Goal: Check status: Check status

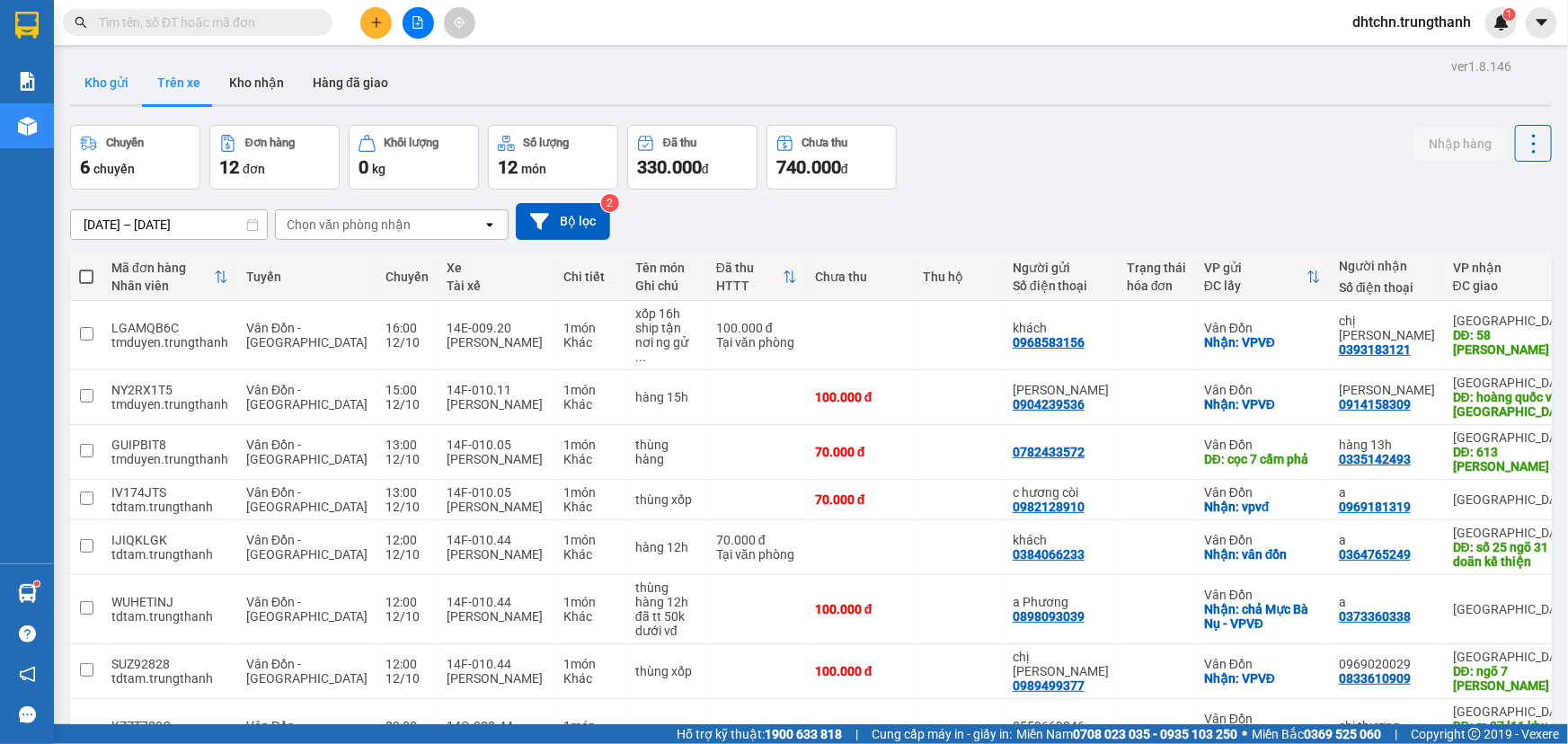
click at [101, 88] on button "Kho gửi" at bounding box center [106, 83] width 72 height 43
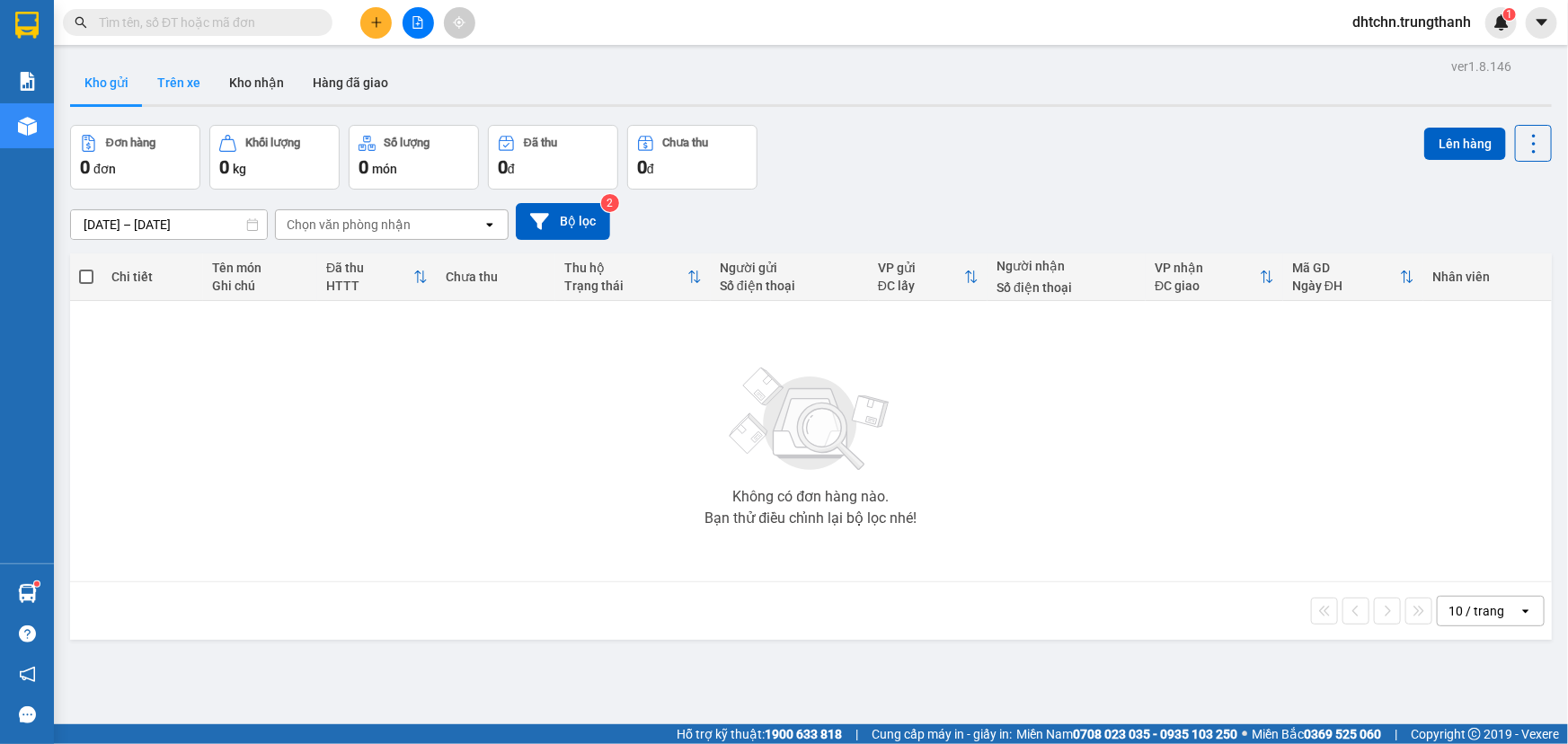
click at [147, 85] on button "Trên xe" at bounding box center [179, 83] width 72 height 43
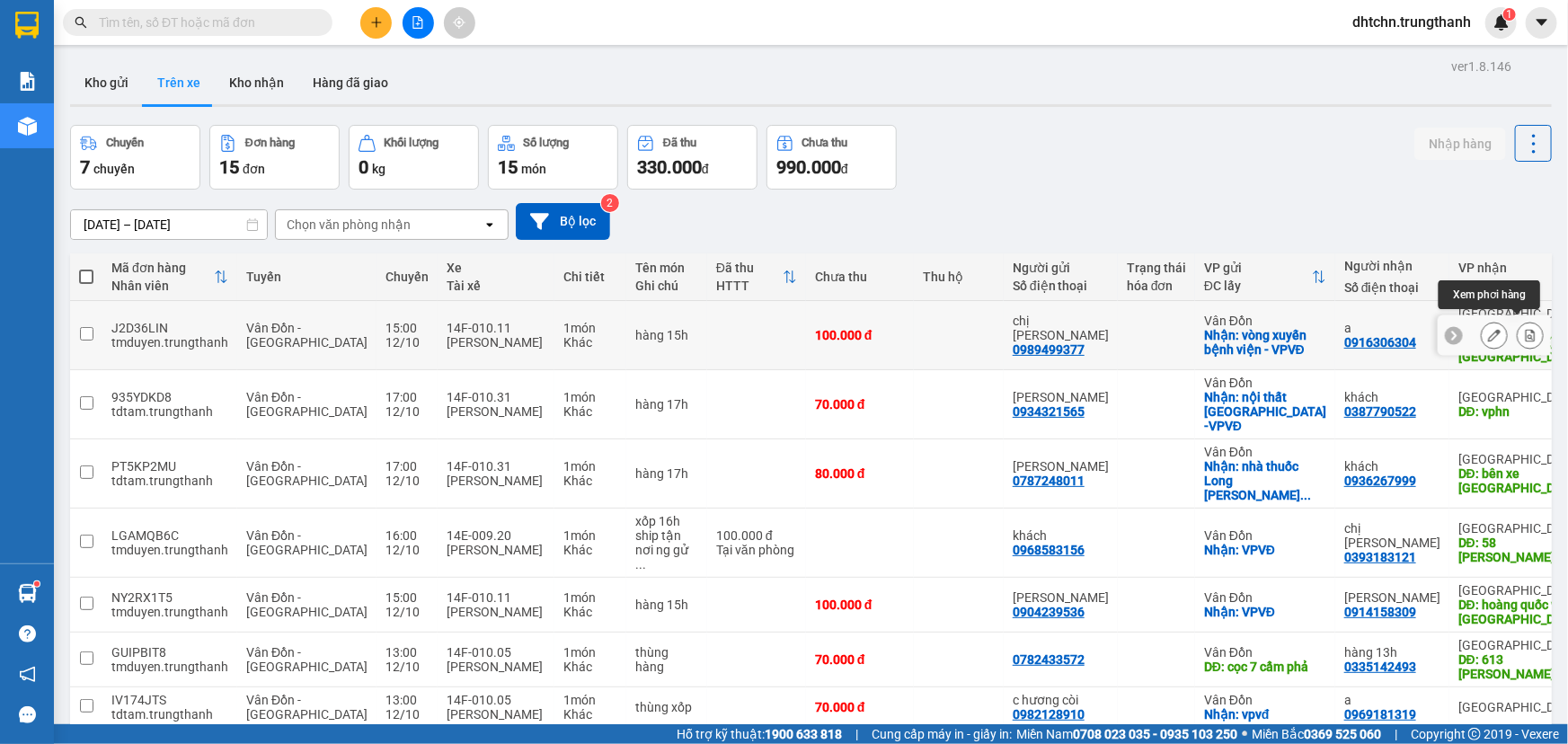
click at [1524, 330] on icon at bounding box center [1529, 334] width 12 height 12
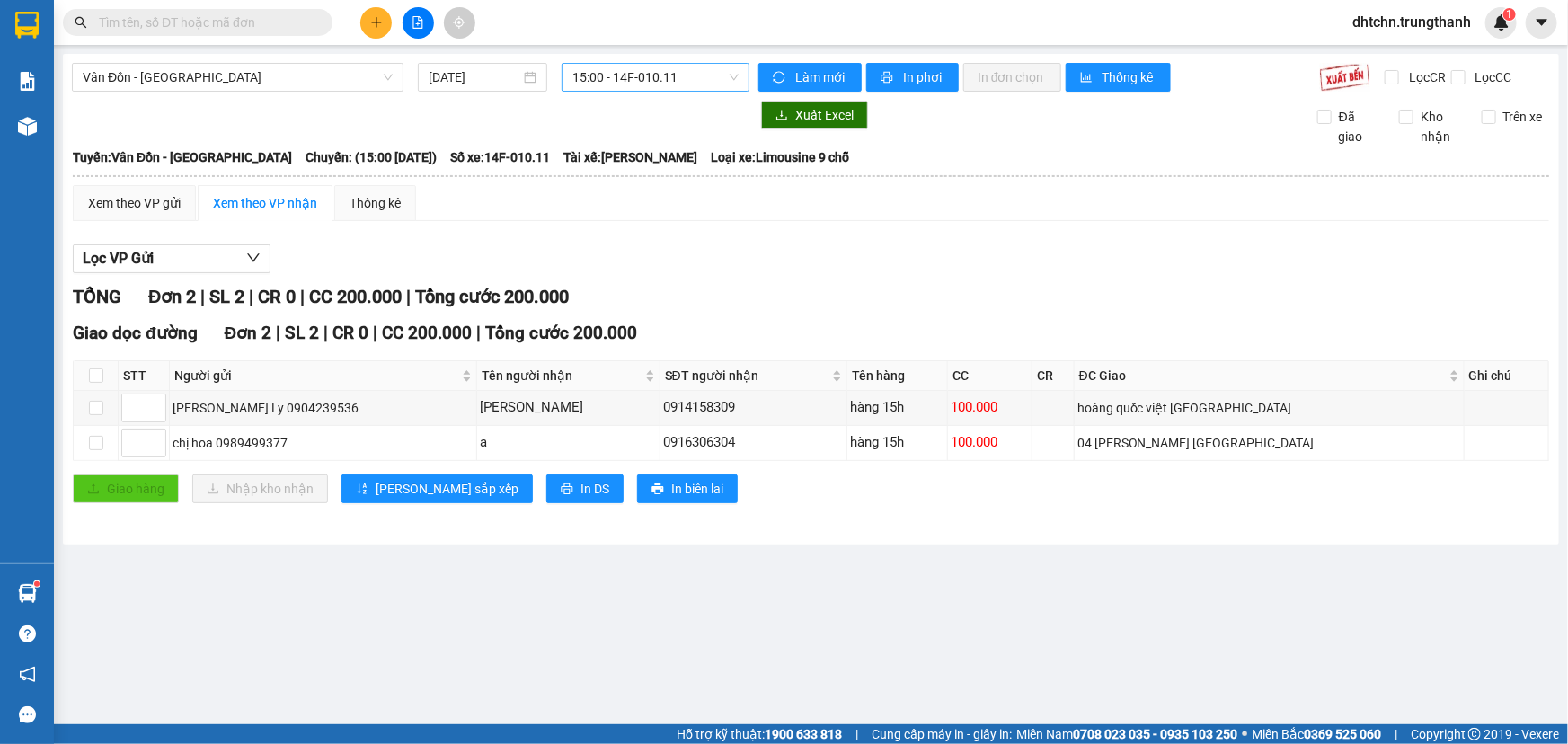
click at [633, 88] on span "15:00 - 14F-010.11" at bounding box center [655, 77] width 166 height 27
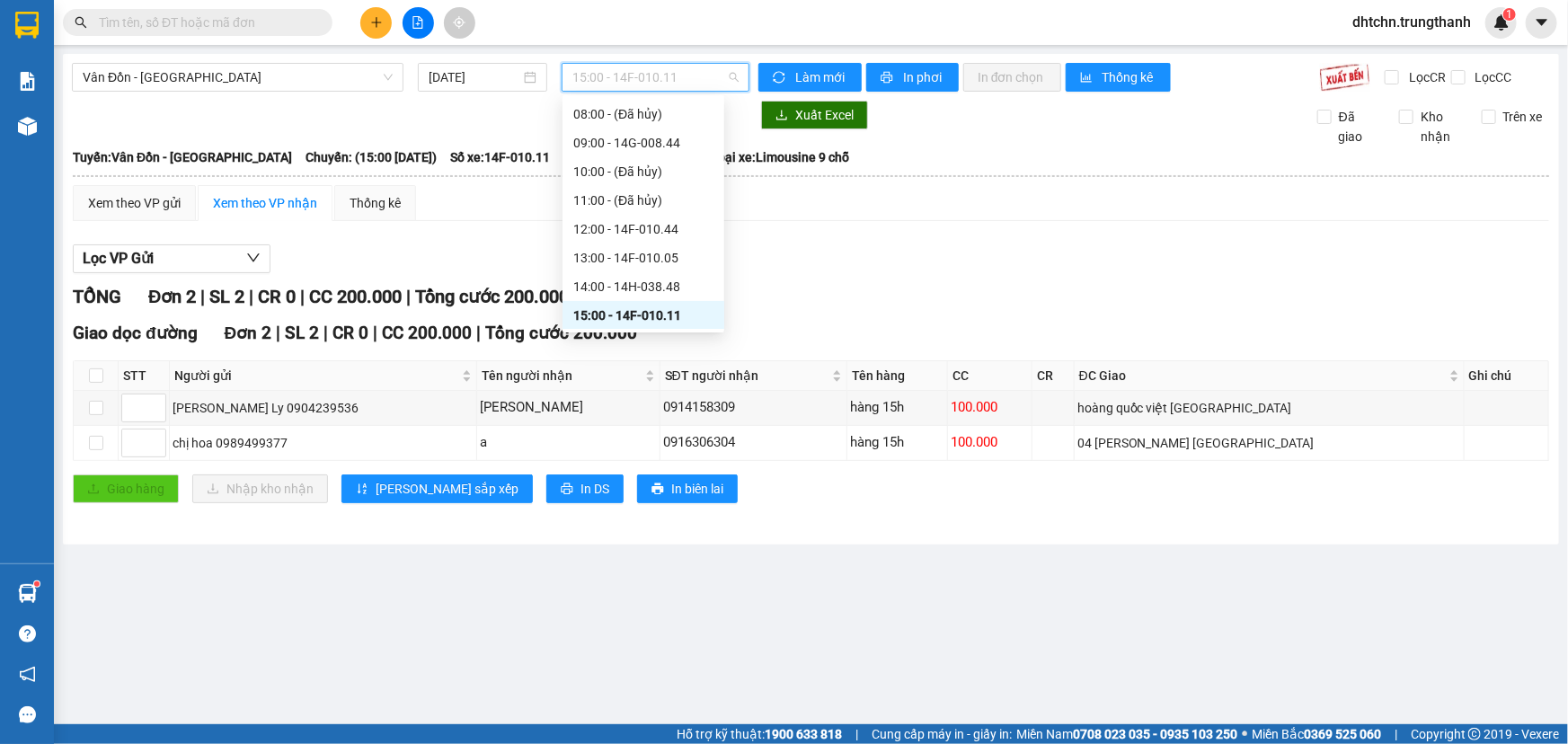
scroll to position [257, 0]
click at [661, 288] on div "17:00 - 14F-010.31" at bounding box center [643, 287] width 140 height 20
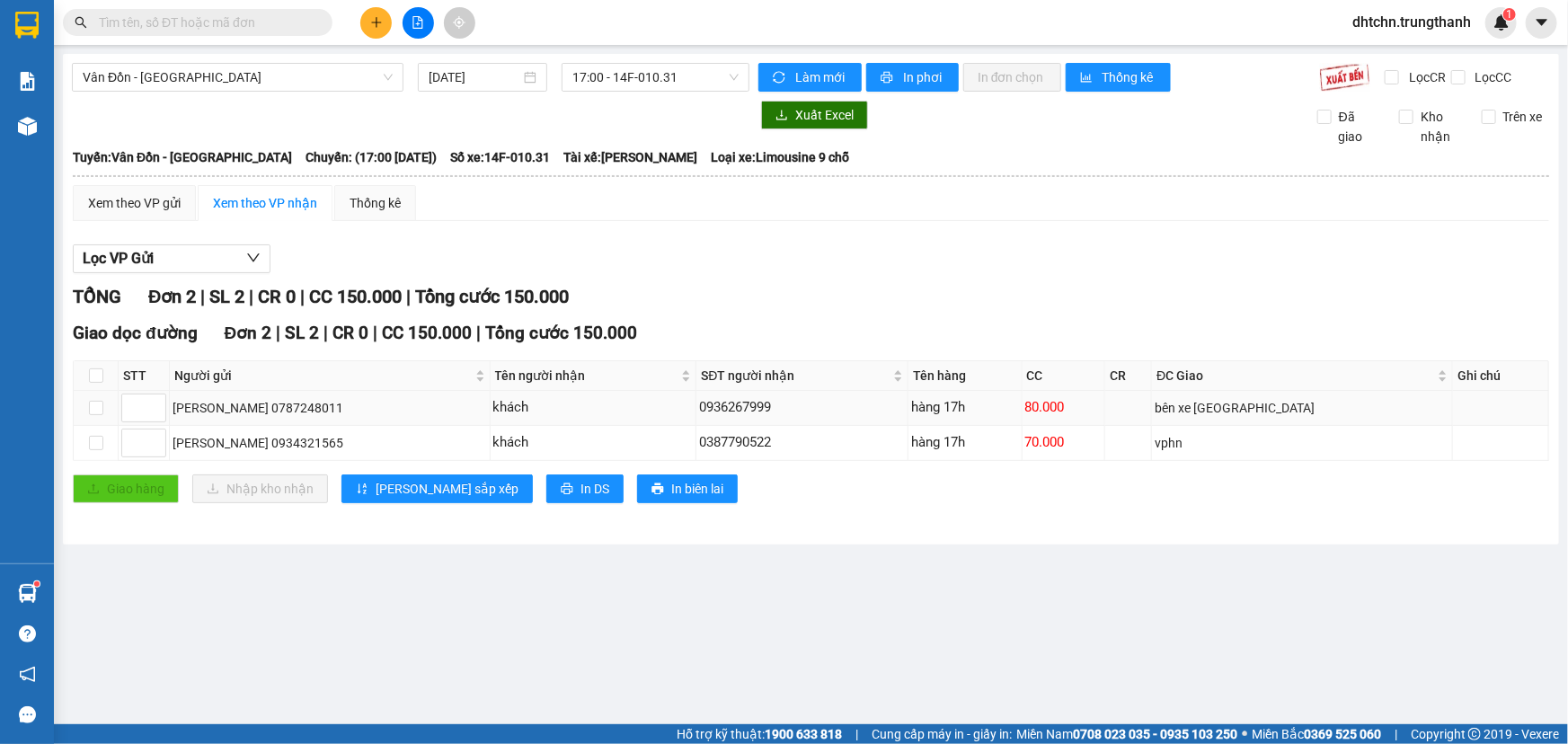
drag, startPoint x: 772, startPoint y: 411, endPoint x: 691, endPoint y: 412, distance: 81.0
click at [691, 412] on tr "[PERSON_NAME] 0787248011 khách 0936267999 hàng 17h 80.000 bên xe [GEOGRAPHIC_DA…" at bounding box center [811, 408] width 1475 height 35
copy tr "khách 0936267999"
click at [687, 458] on td "khách" at bounding box center [594, 442] width 207 height 35
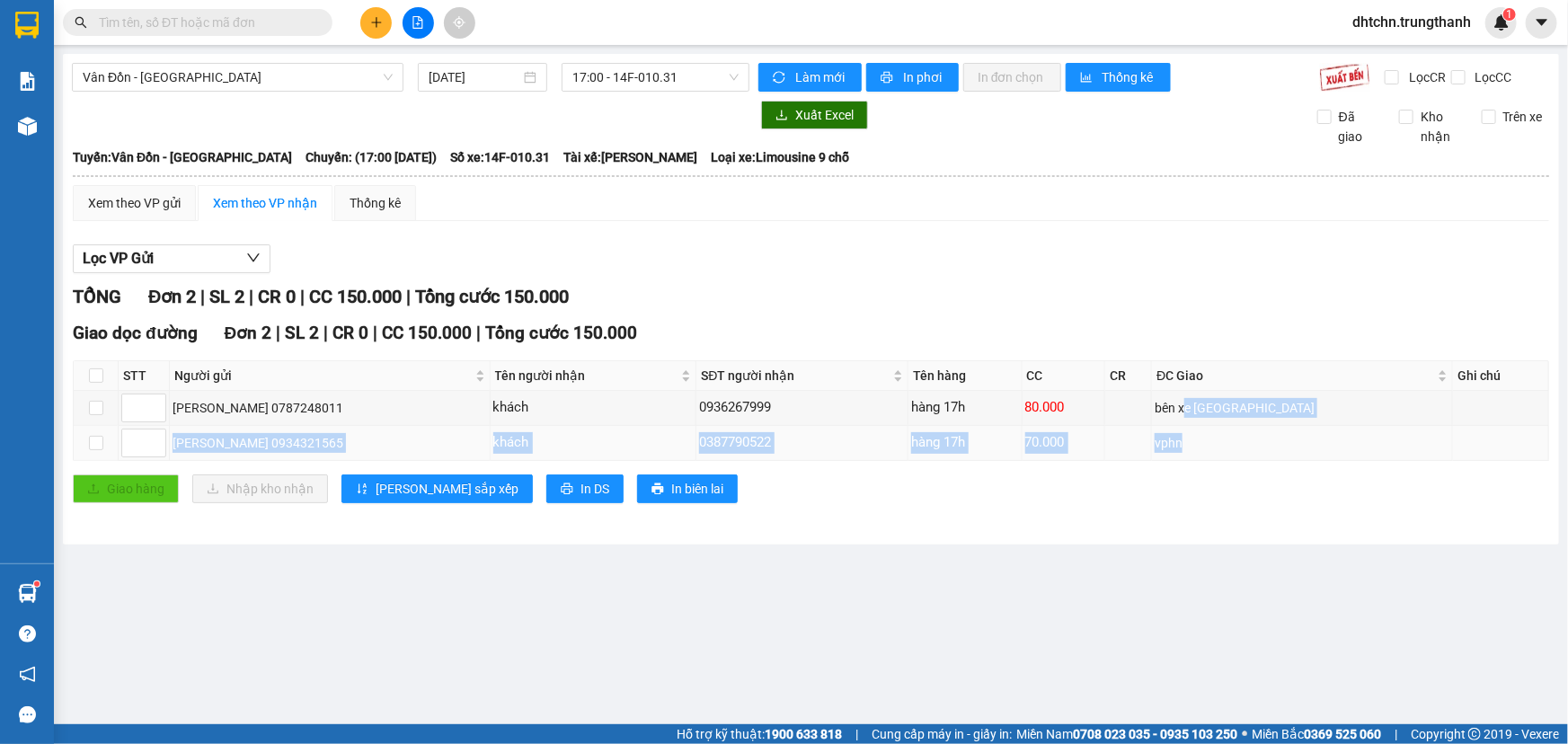
drag, startPoint x: 1245, startPoint y: 426, endPoint x: 1271, endPoint y: 427, distance: 26.0
click at [1271, 427] on tbody "[PERSON_NAME] Thảo 0787248011 khách 0936267999 hàng 17h 80.000 bên xe [GEOGRAPH…" at bounding box center [811, 426] width 1475 height 70
click at [1266, 443] on div "vphn" at bounding box center [1302, 442] width 295 height 20
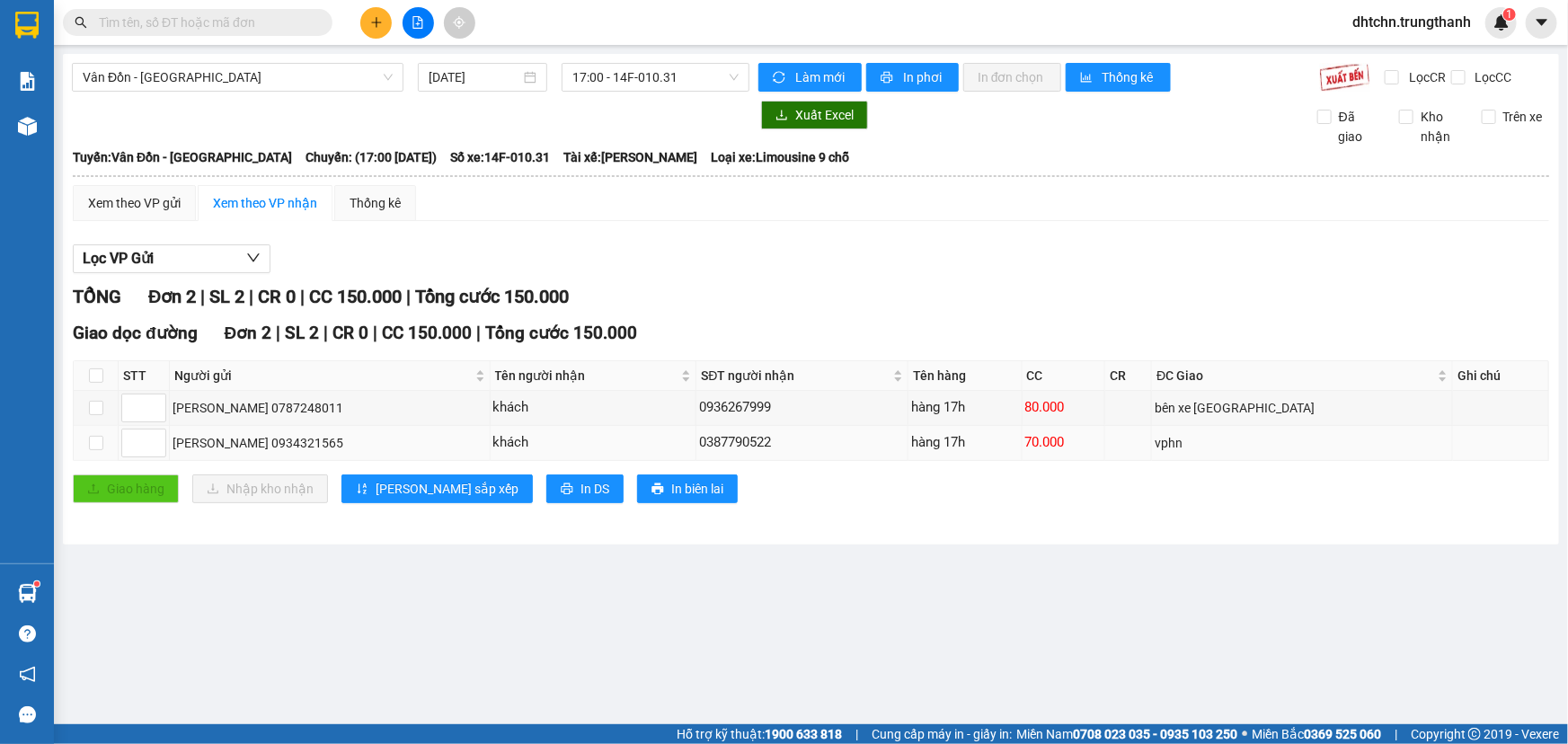
drag, startPoint x: 1178, startPoint y: 440, endPoint x: 719, endPoint y: 437, distance: 459.0
click at [721, 437] on tr "[PERSON_NAME] 0934321565 khách 0387790522 hàng 17h 70.000 vphn" at bounding box center [811, 442] width 1475 height 35
click at [693, 437] on div "khách" at bounding box center [593, 442] width 200 height 22
drag, startPoint x: 846, startPoint y: 431, endPoint x: 1084, endPoint y: 451, distance: 238.8
click at [1079, 451] on tr "[PERSON_NAME] 0934321565 khách 0387790522 hàng 17h 70.000 vphn" at bounding box center [811, 442] width 1475 height 35
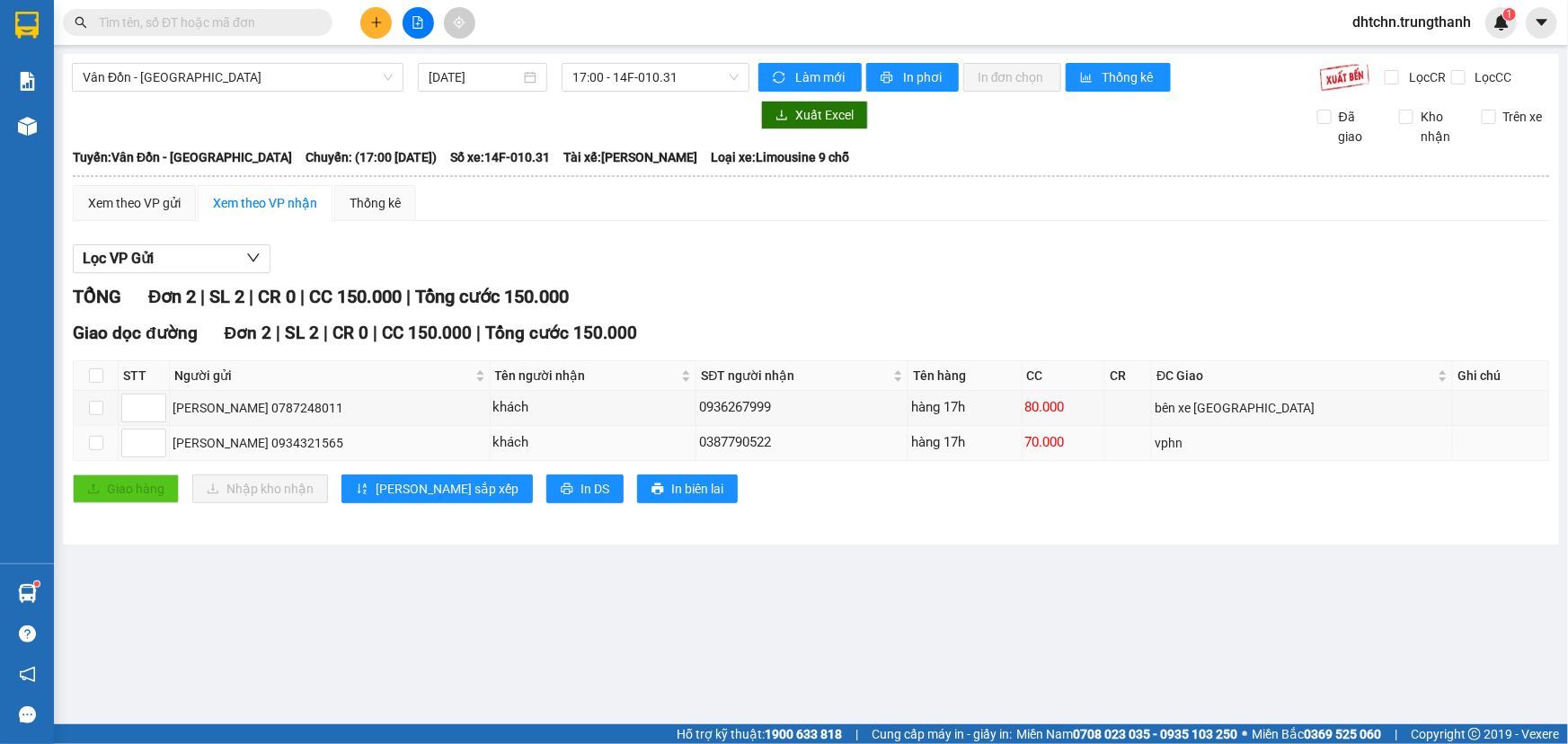
click at [1084, 451] on div "70.000" at bounding box center [1063, 442] width 76 height 22
drag, startPoint x: 870, startPoint y: 451, endPoint x: 486, endPoint y: 450, distance: 384.0
click at [496, 450] on tr "[PERSON_NAME] 0934321565 khách 0387790522 hàng 17h 70.000 vphn" at bounding box center [811, 442] width 1475 height 35
click at [477, 448] on div "[PERSON_NAME] 0934321565" at bounding box center [330, 442] width 315 height 20
drag, startPoint x: 476, startPoint y: 448, endPoint x: 909, endPoint y: 462, distance: 433.2
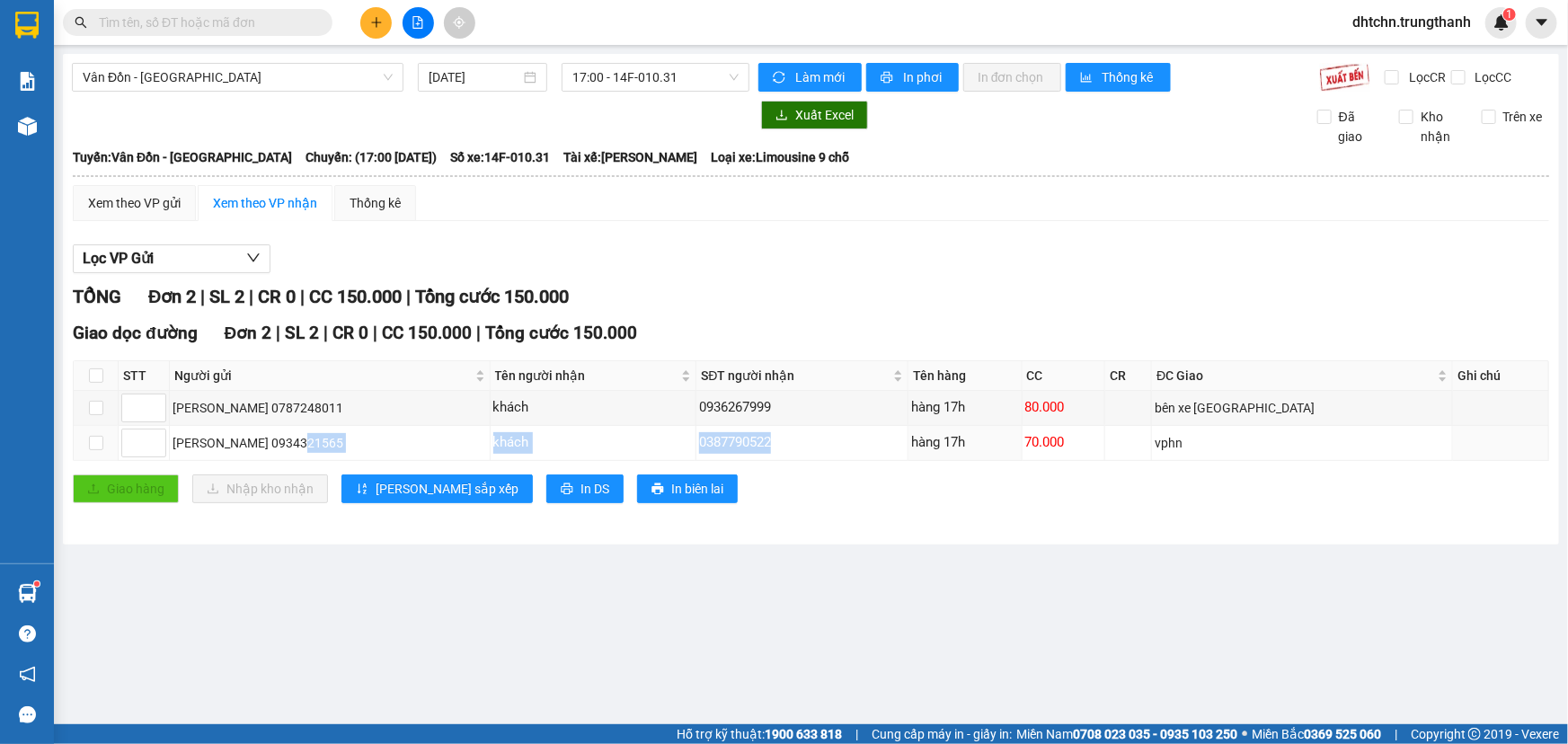
click at [906, 462] on div "Giao dọc đường Đơn 2 | SL 2 | CR 0 | CC 150.000 | Tổng cước 150.000 STT Người g…" at bounding box center [810, 417] width 1476 height 196
click at [909, 462] on div "Giao dọc đường Đơn 2 | SL 2 | CR 0 | CC 150.000 | Tổng cước 150.000 STT Người g…" at bounding box center [810, 417] width 1476 height 196
drag, startPoint x: 812, startPoint y: 442, endPoint x: 643, endPoint y: 441, distance: 169.0
click at [643, 441] on tr "[PERSON_NAME] 0934321565 khách 0387790522 hàng 17h 70.000 vphn" at bounding box center [811, 442] width 1475 height 35
click at [693, 439] on div "khách" at bounding box center [593, 442] width 200 height 22
